Goal: Task Accomplishment & Management: Complete application form

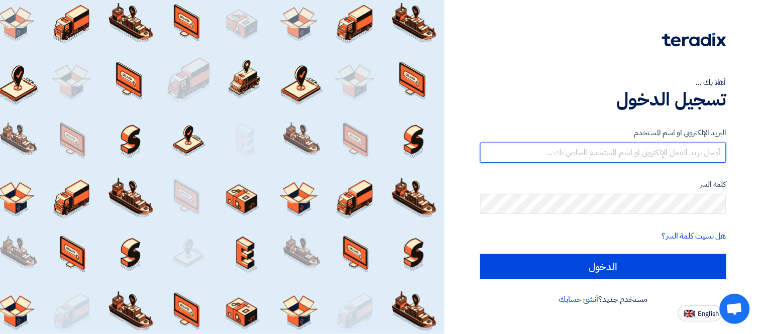
click at [589, 152] on input "text" at bounding box center [603, 153] width 246 height 20
type input "[PERSON_NAME][EMAIL_ADDRESS][PERSON_NAME][DOMAIN_NAME]"
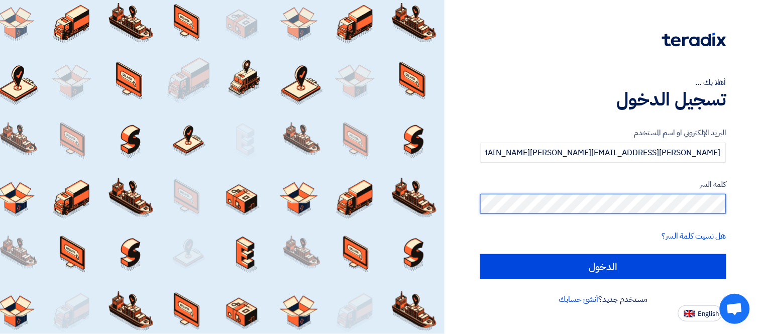
click at [480, 254] on input "الدخول" at bounding box center [603, 266] width 246 height 25
type input "Sign in"
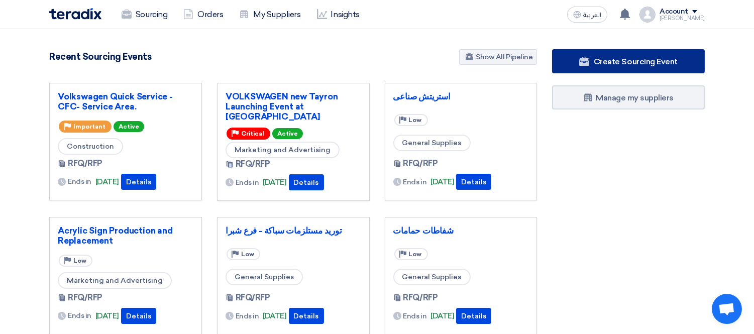
click at [621, 62] on span "Create Sourcing Event" at bounding box center [636, 62] width 84 height 10
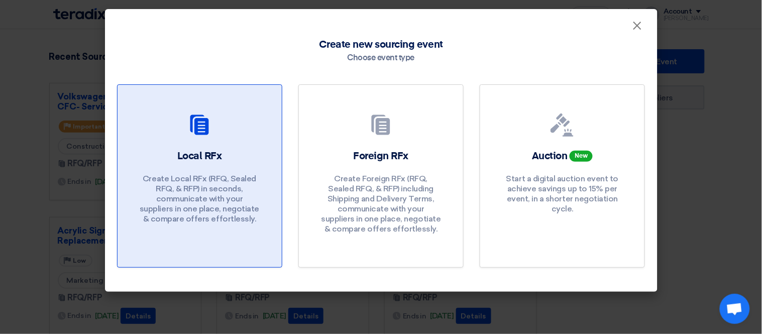
click at [251, 133] on div at bounding box center [200, 127] width 140 height 28
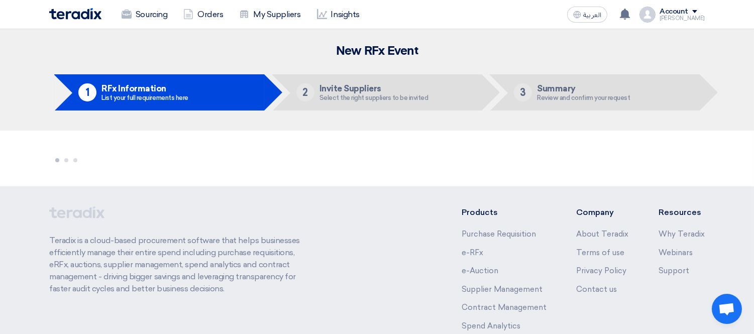
click at [278, 155] on div at bounding box center [376, 159] width 655 height 16
